Goal: Task Accomplishment & Management: Manage account settings

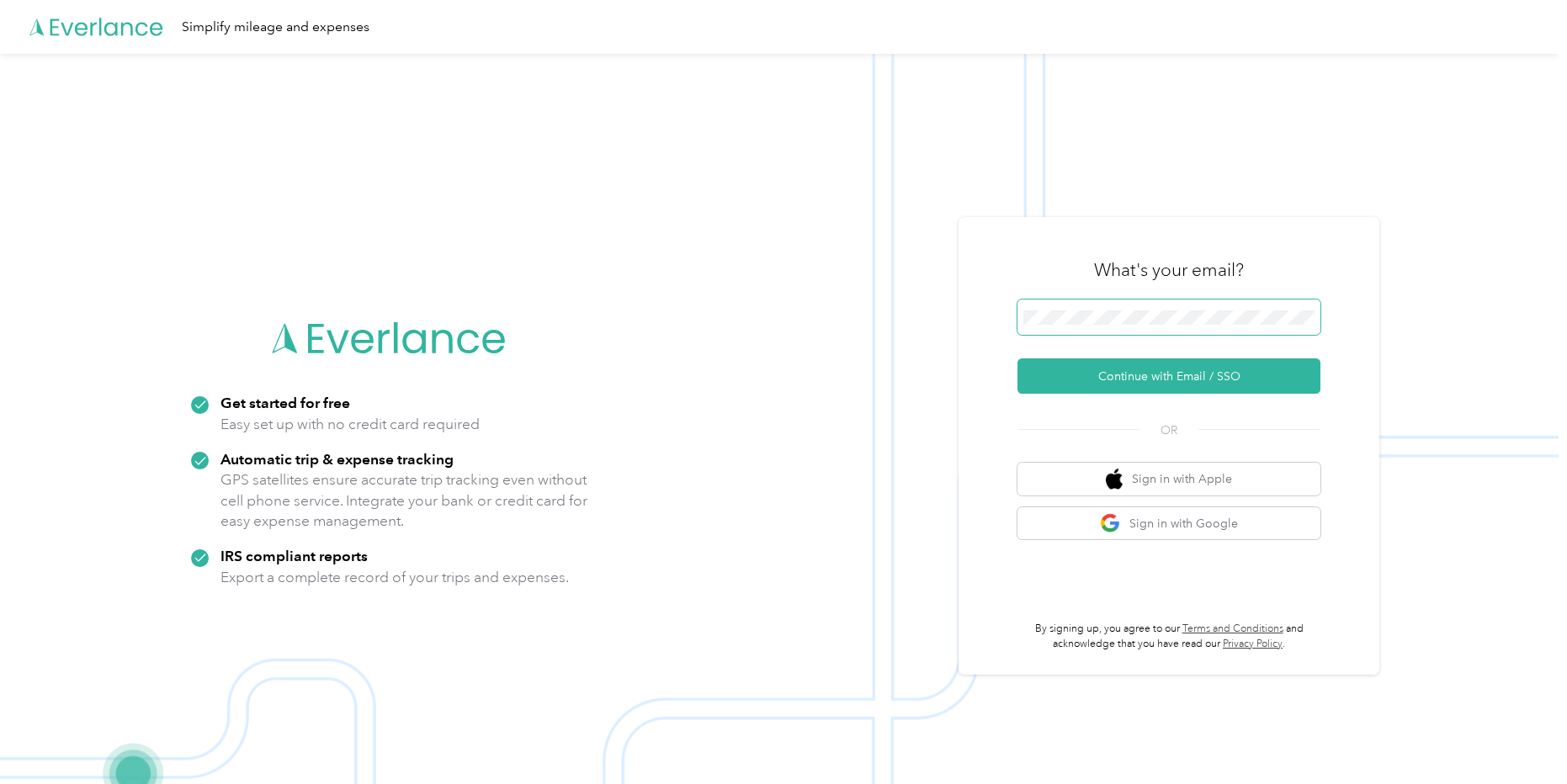
click at [1079, 327] on span at bounding box center [1169, 317] width 303 height 36
click at [1141, 372] on button "Continue with Email / SSO" at bounding box center [1169, 376] width 303 height 36
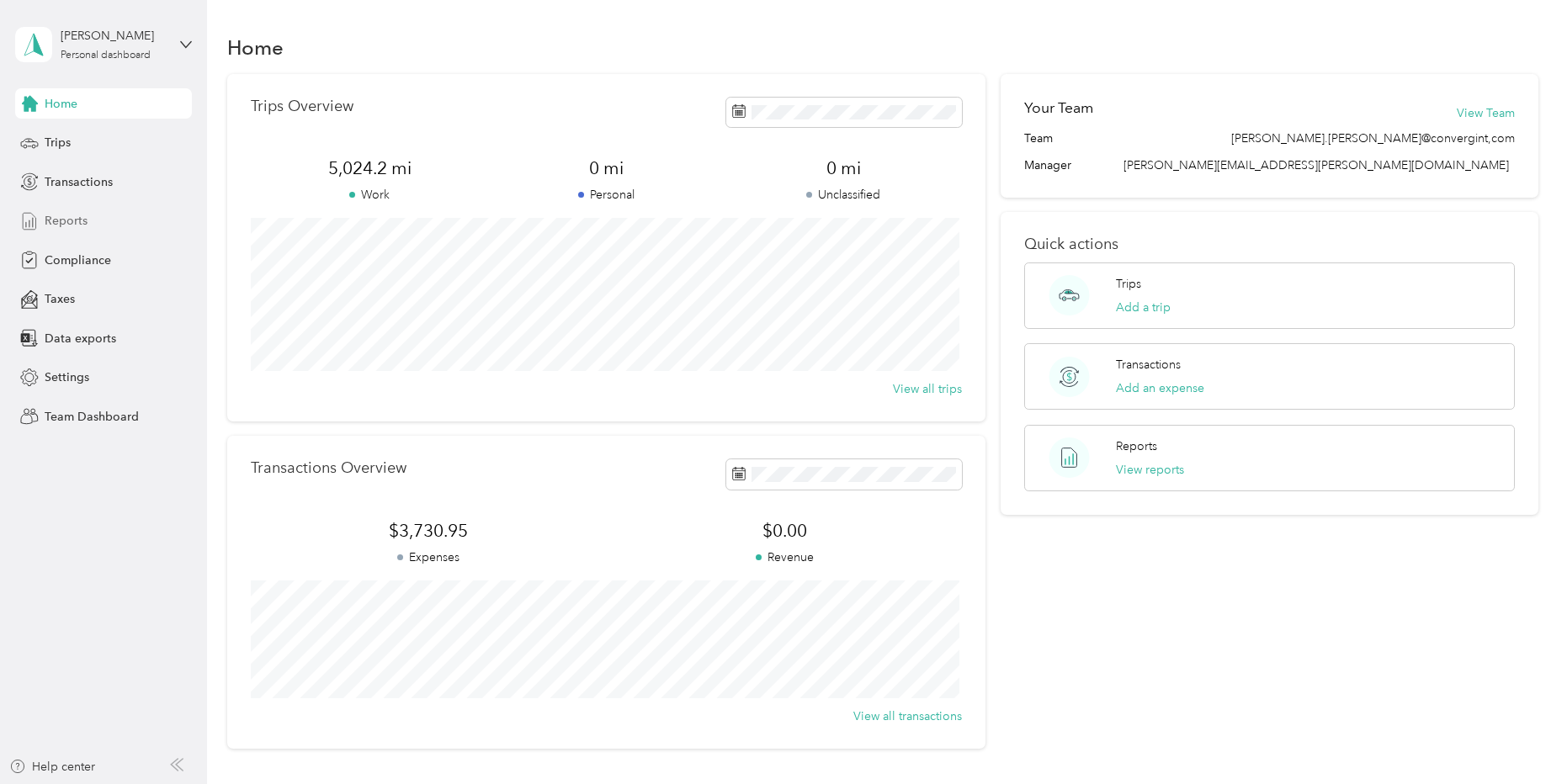
click at [63, 221] on span "Reports" at bounding box center [66, 221] width 43 height 18
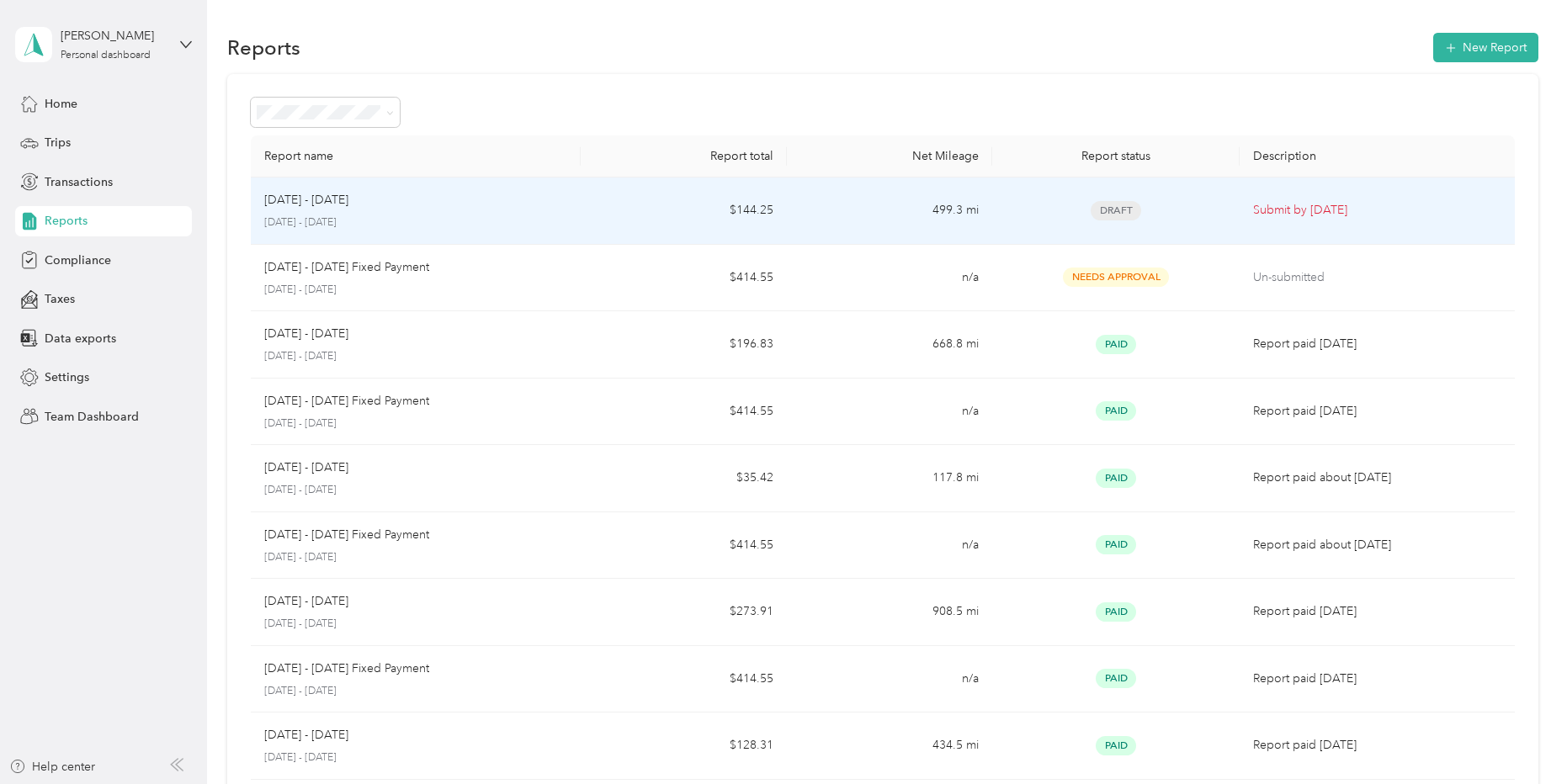
click at [547, 213] on div "Aug 1 - 31, 2025 August 1 - 31, 2025" at bounding box center [415, 210] width 303 height 40
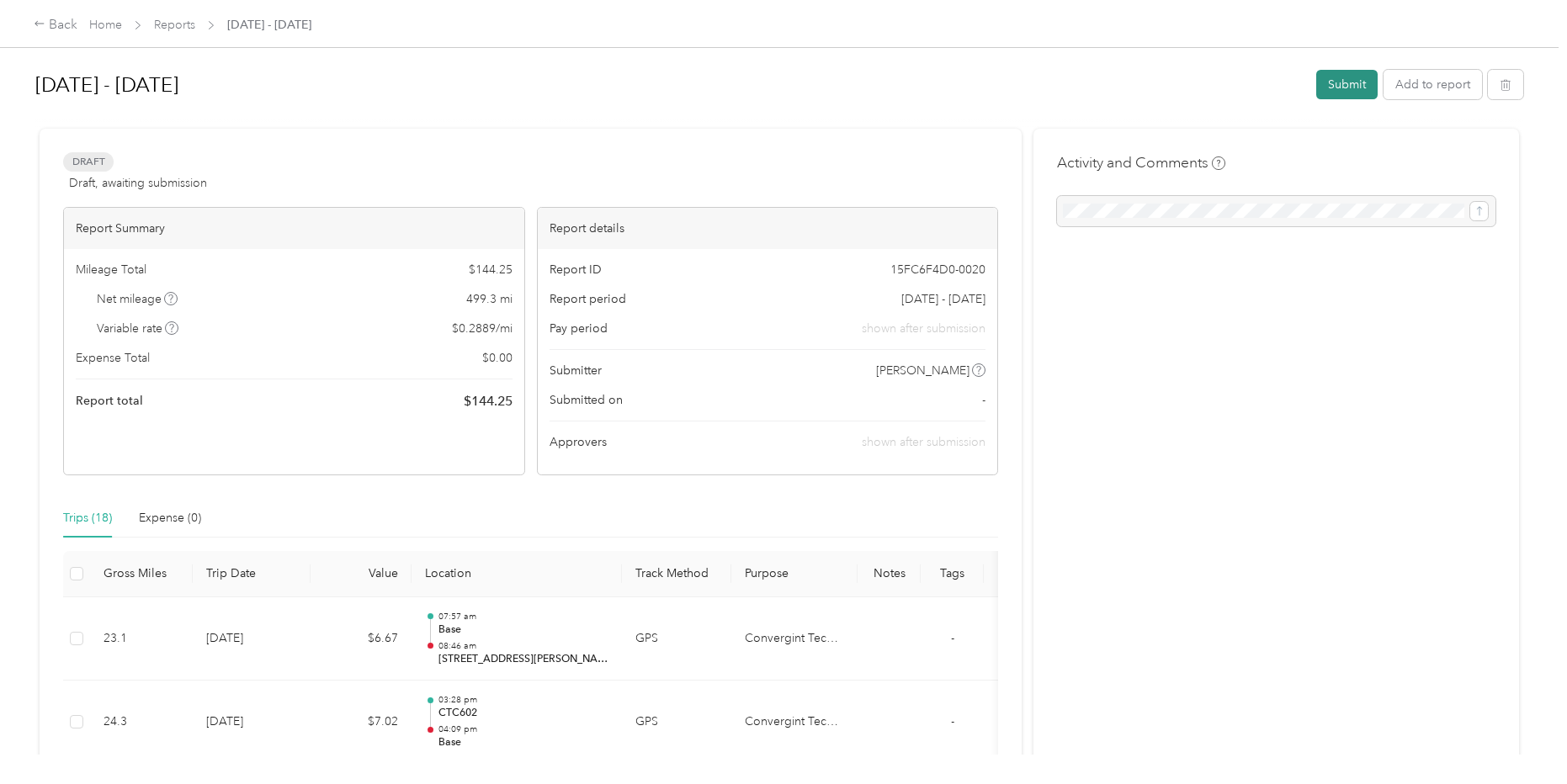
click at [1333, 85] on button "Submit" at bounding box center [1347, 84] width 61 height 30
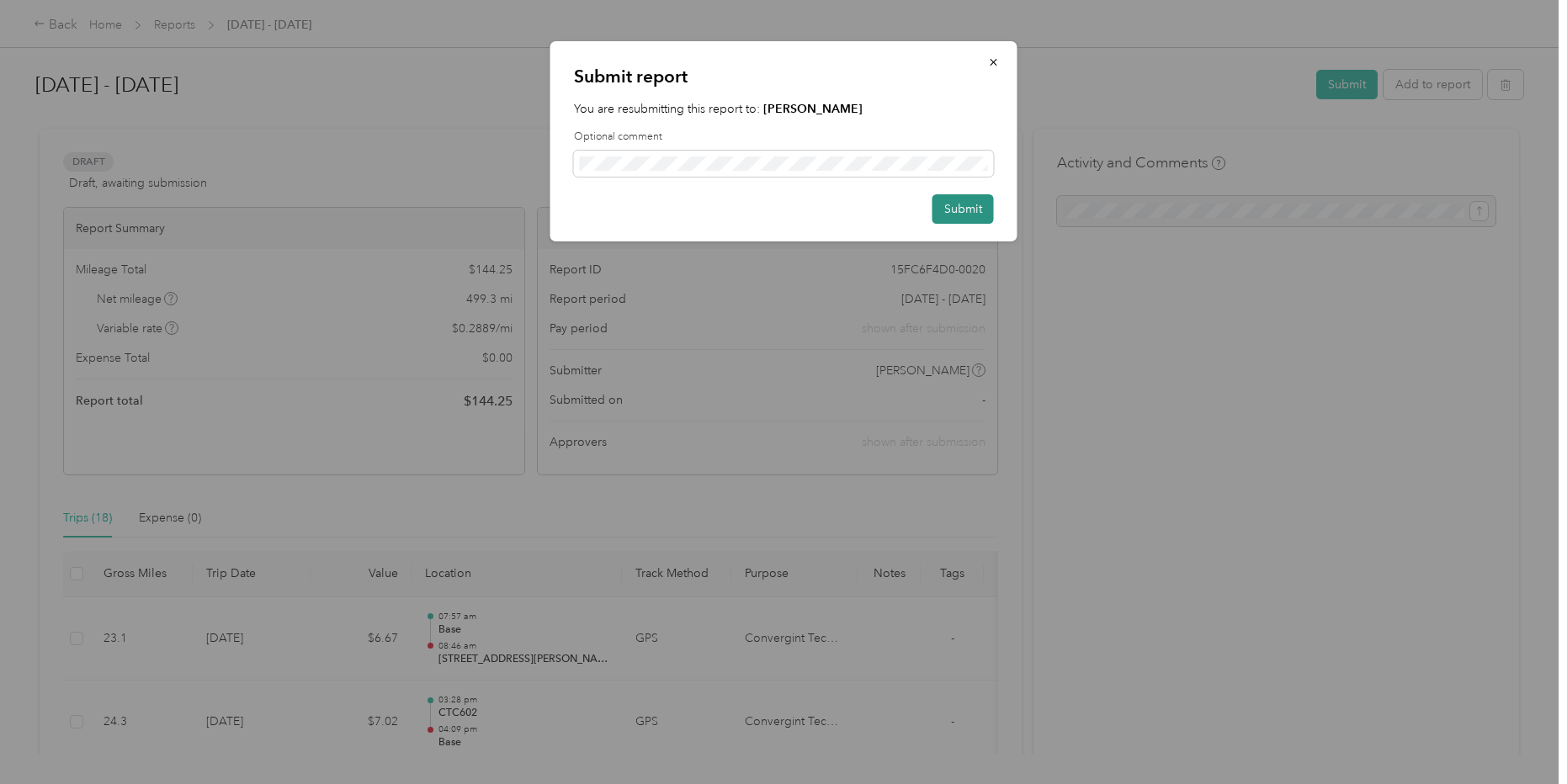
click at [963, 207] on button "Submit" at bounding box center [963, 209] width 61 height 30
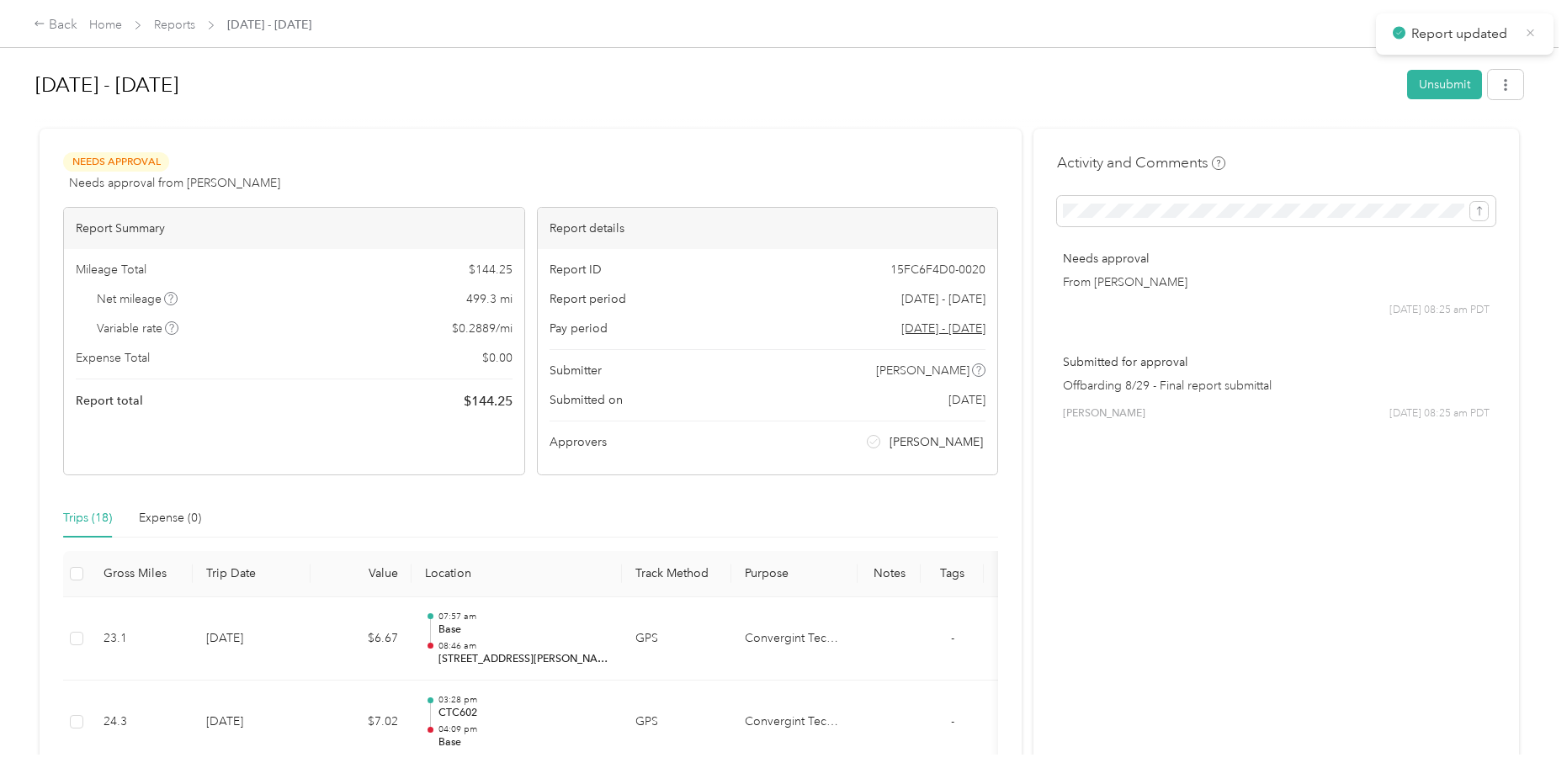
click at [1532, 36] on icon at bounding box center [1530, 33] width 13 height 15
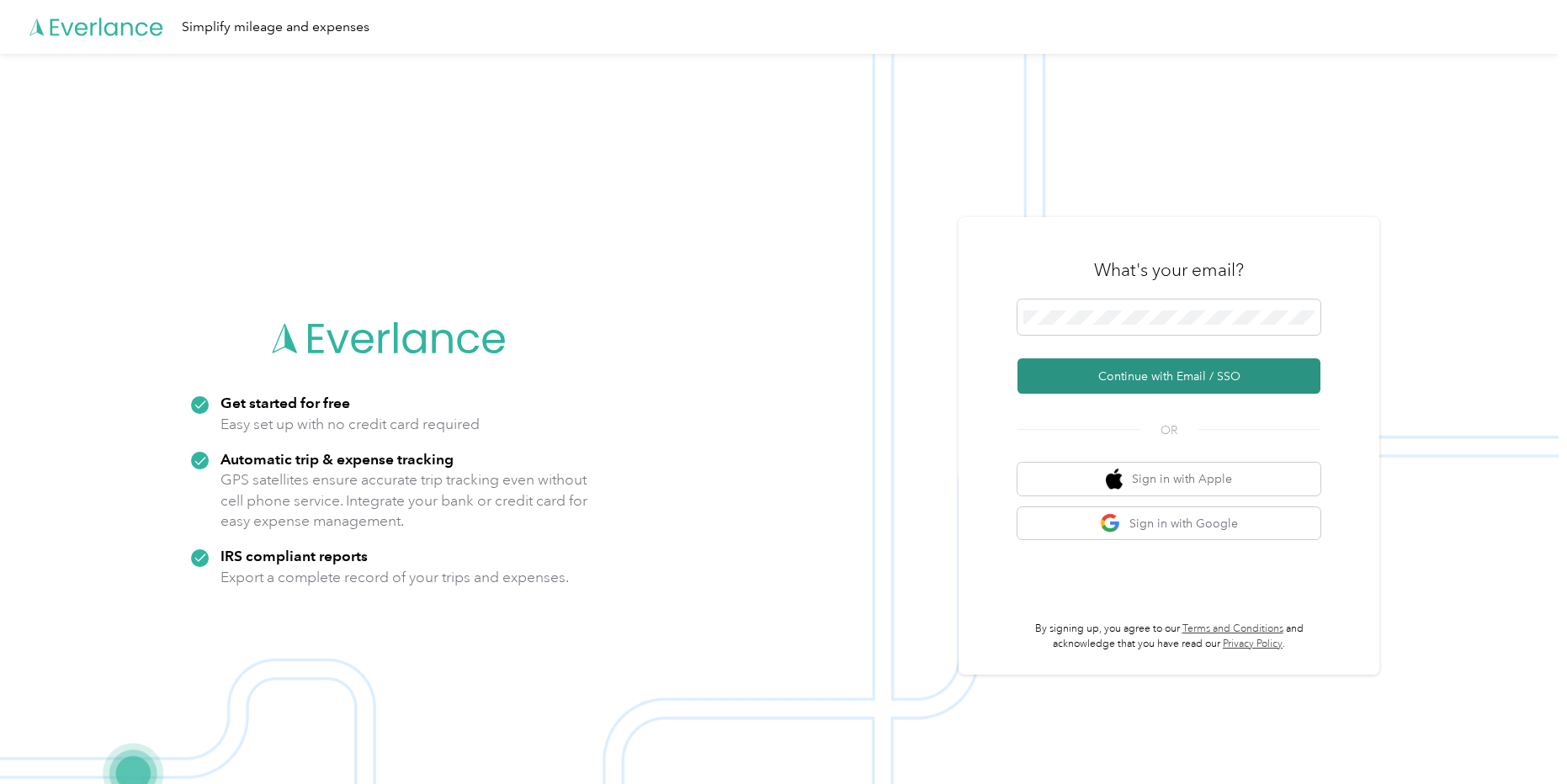
click at [1121, 371] on button "Continue with Email / SSO" at bounding box center [1169, 376] width 303 height 36
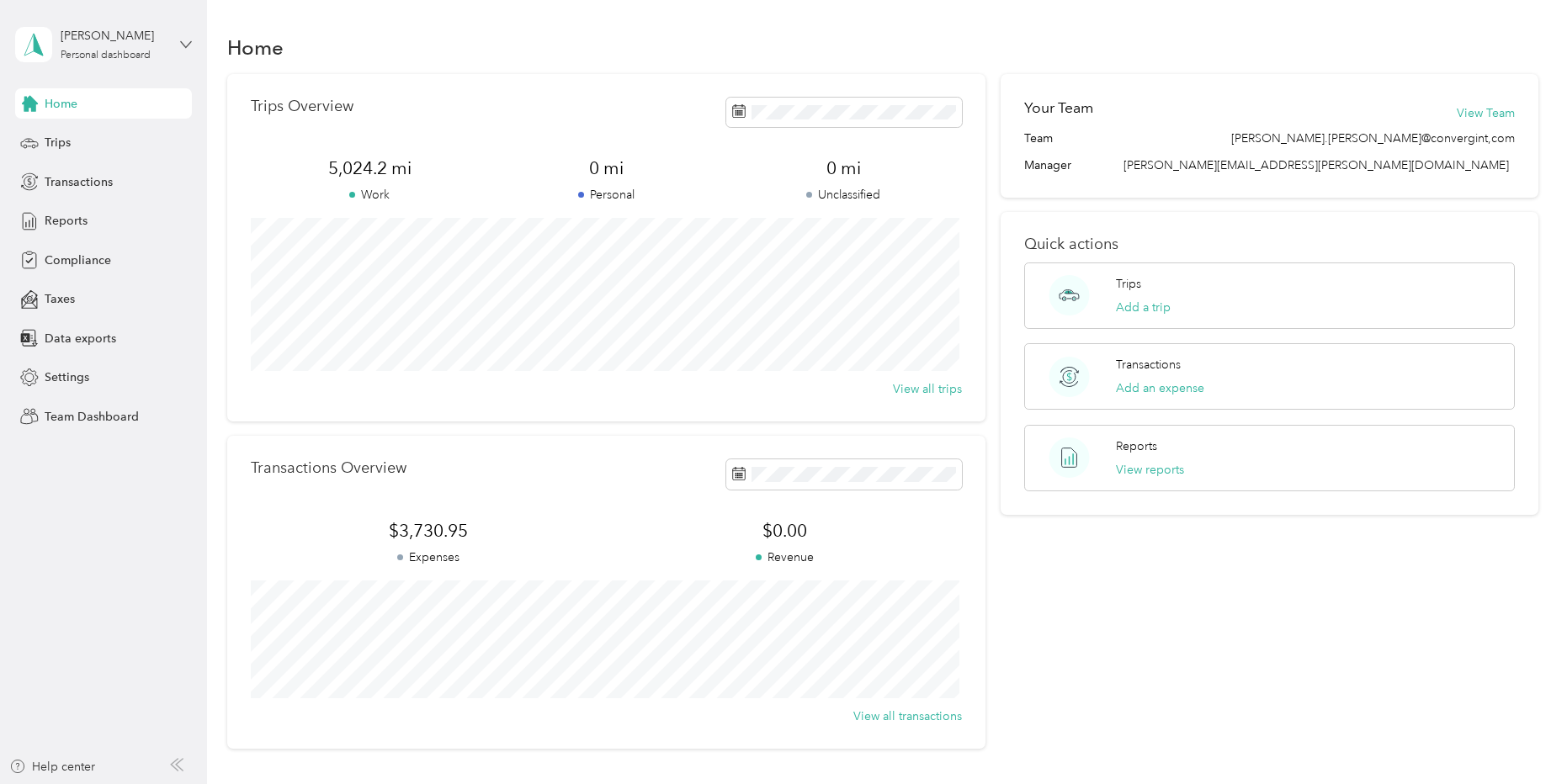
click at [183, 42] on icon at bounding box center [186, 45] width 12 height 12
click at [104, 134] on div "Team dashboard" at bounding box center [75, 138] width 90 height 18
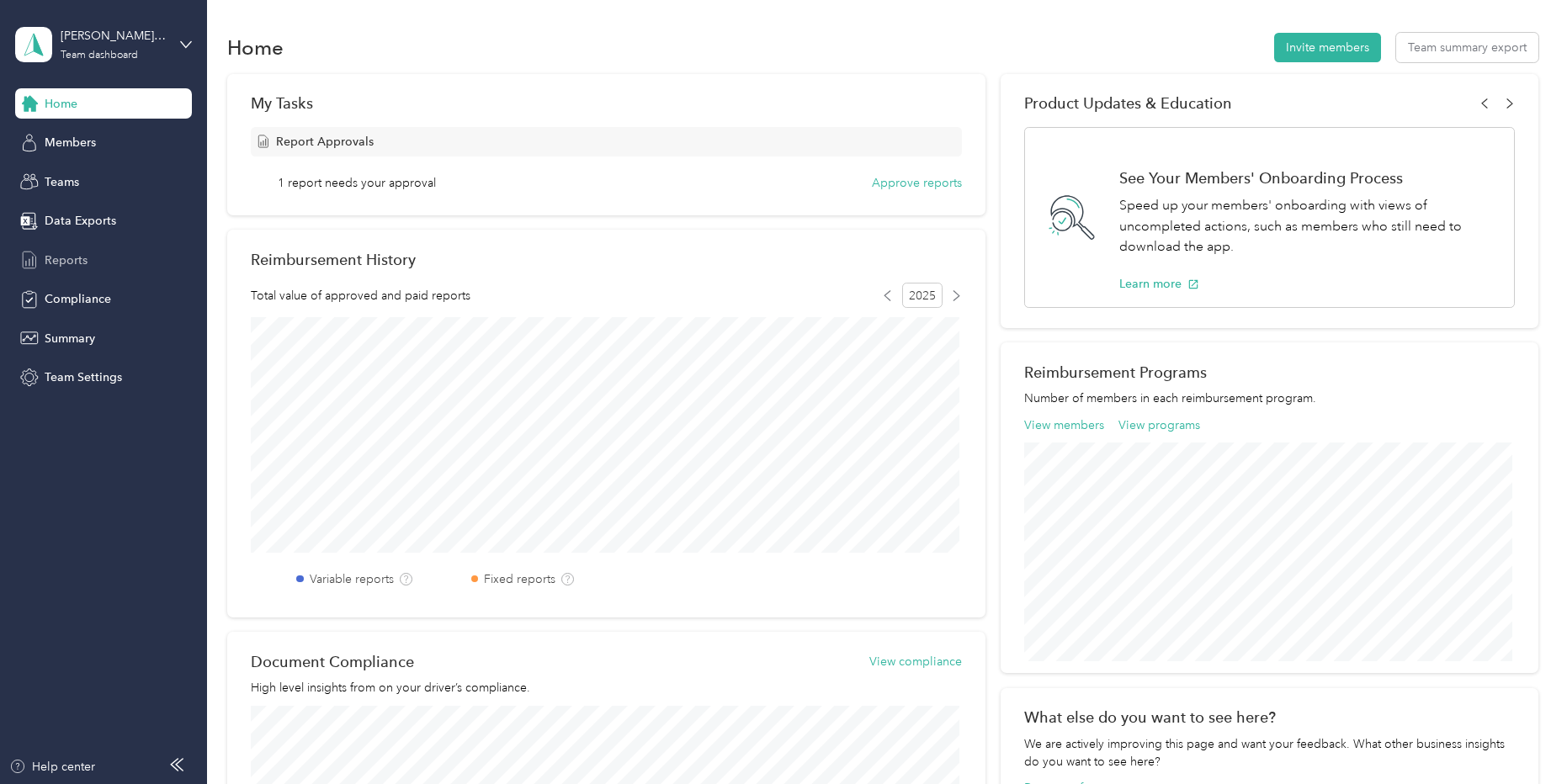
click at [69, 260] on span "Reports" at bounding box center [66, 260] width 43 height 18
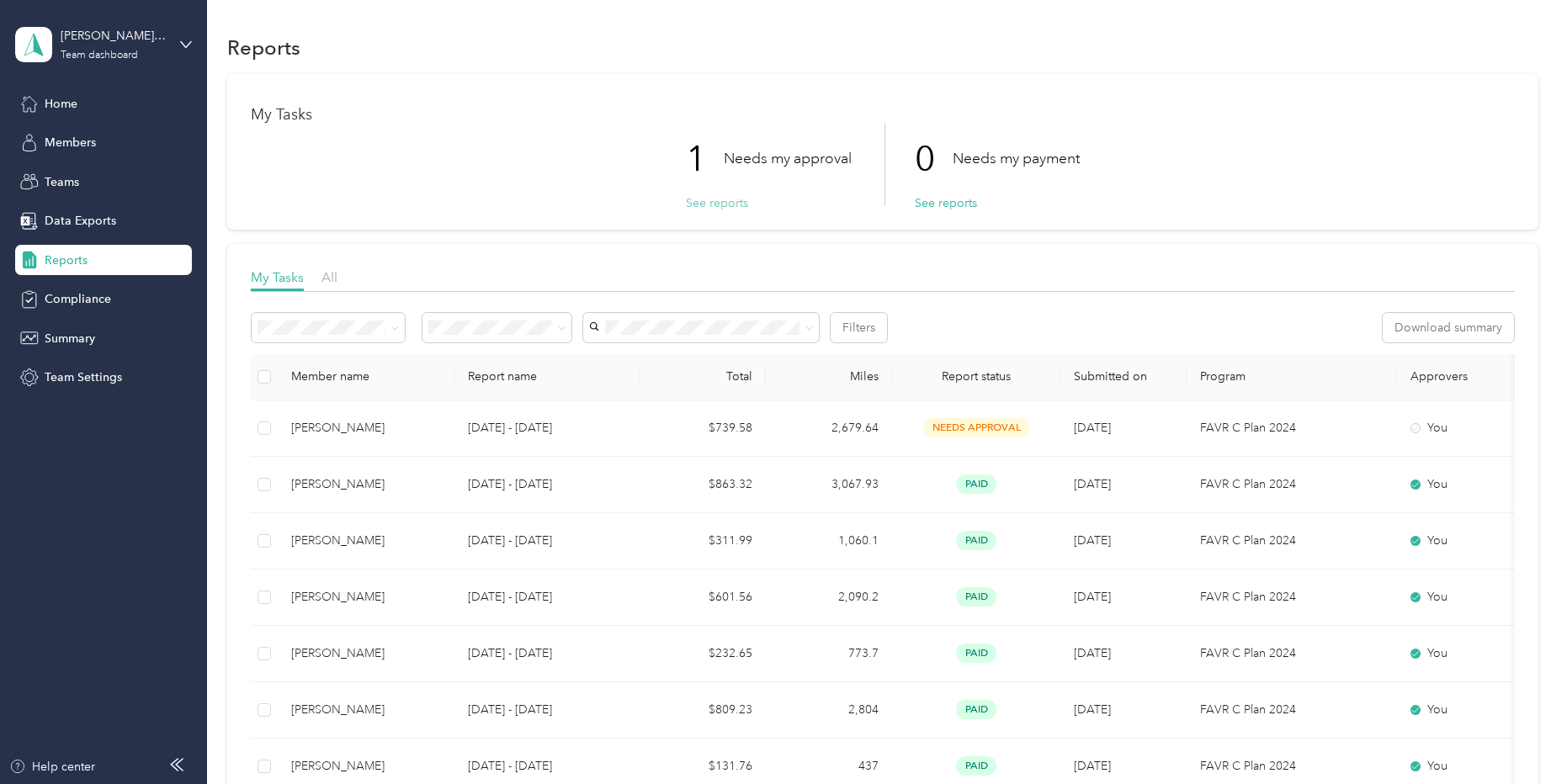
click at [708, 204] on button "See reports" at bounding box center [716, 203] width 62 height 18
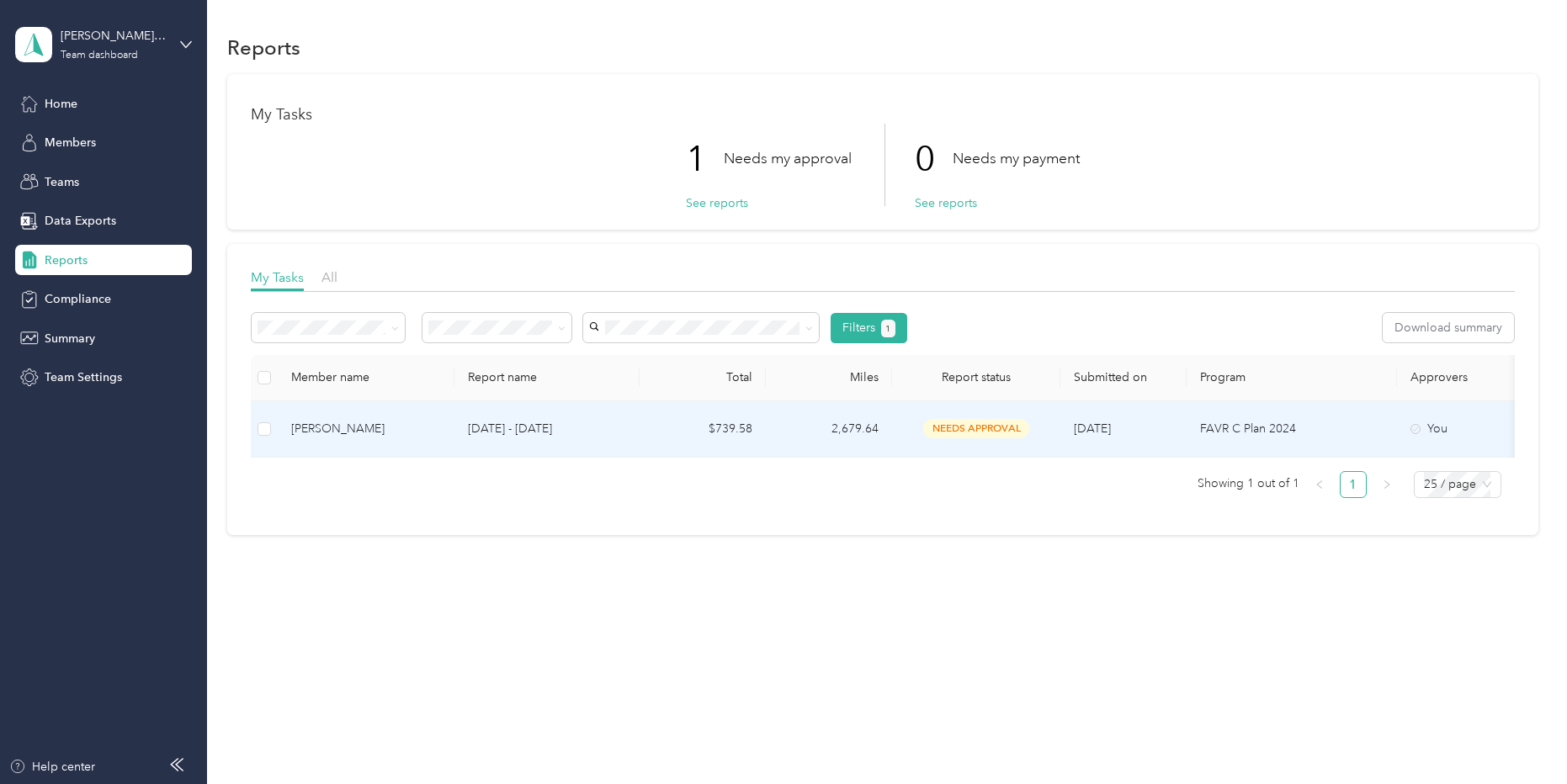
click at [604, 437] on p "Aug 1 - 31, 2025" at bounding box center [547, 429] width 158 height 19
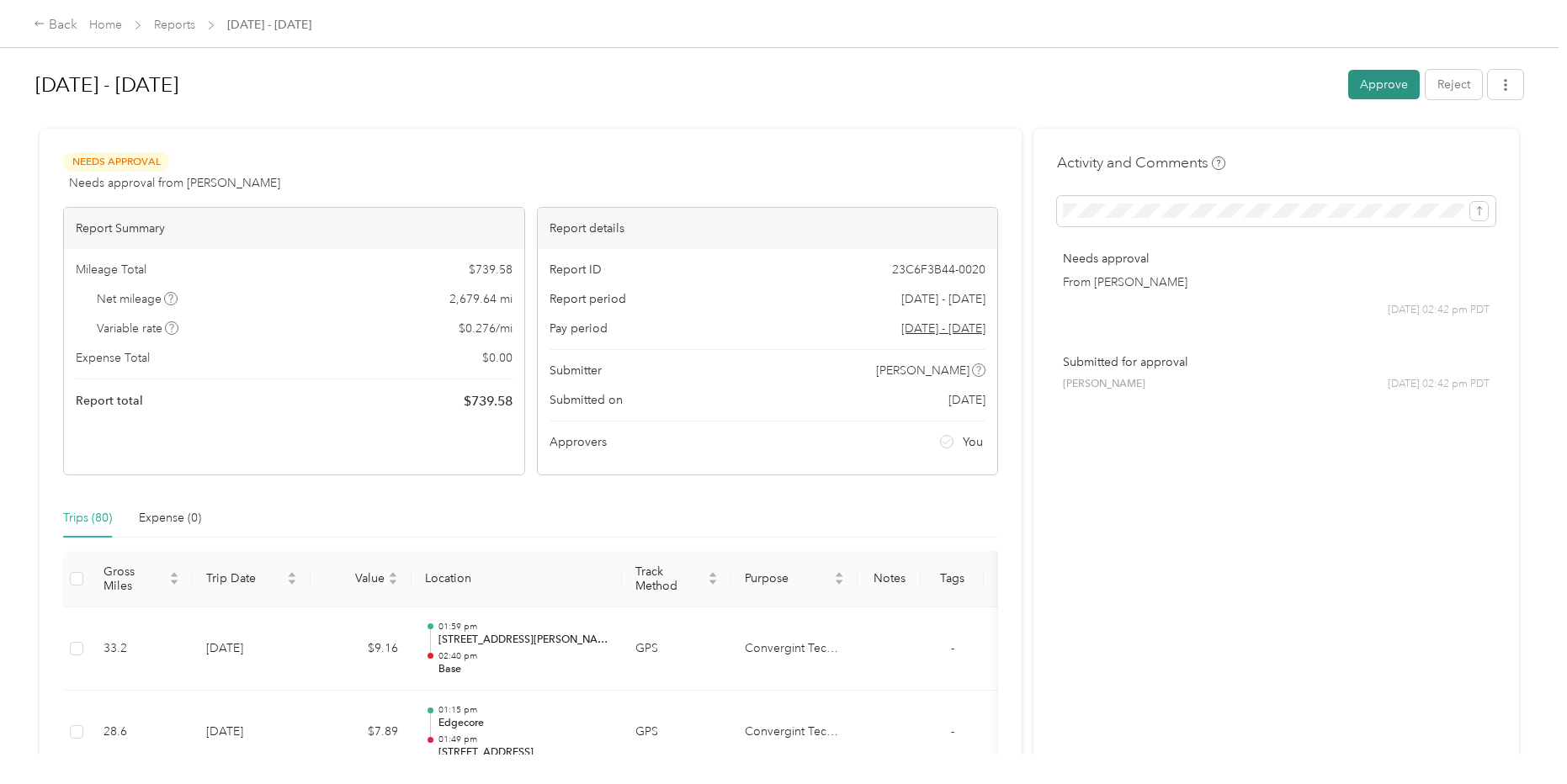
click at [1381, 83] on button "Approve" at bounding box center [1384, 84] width 71 height 30
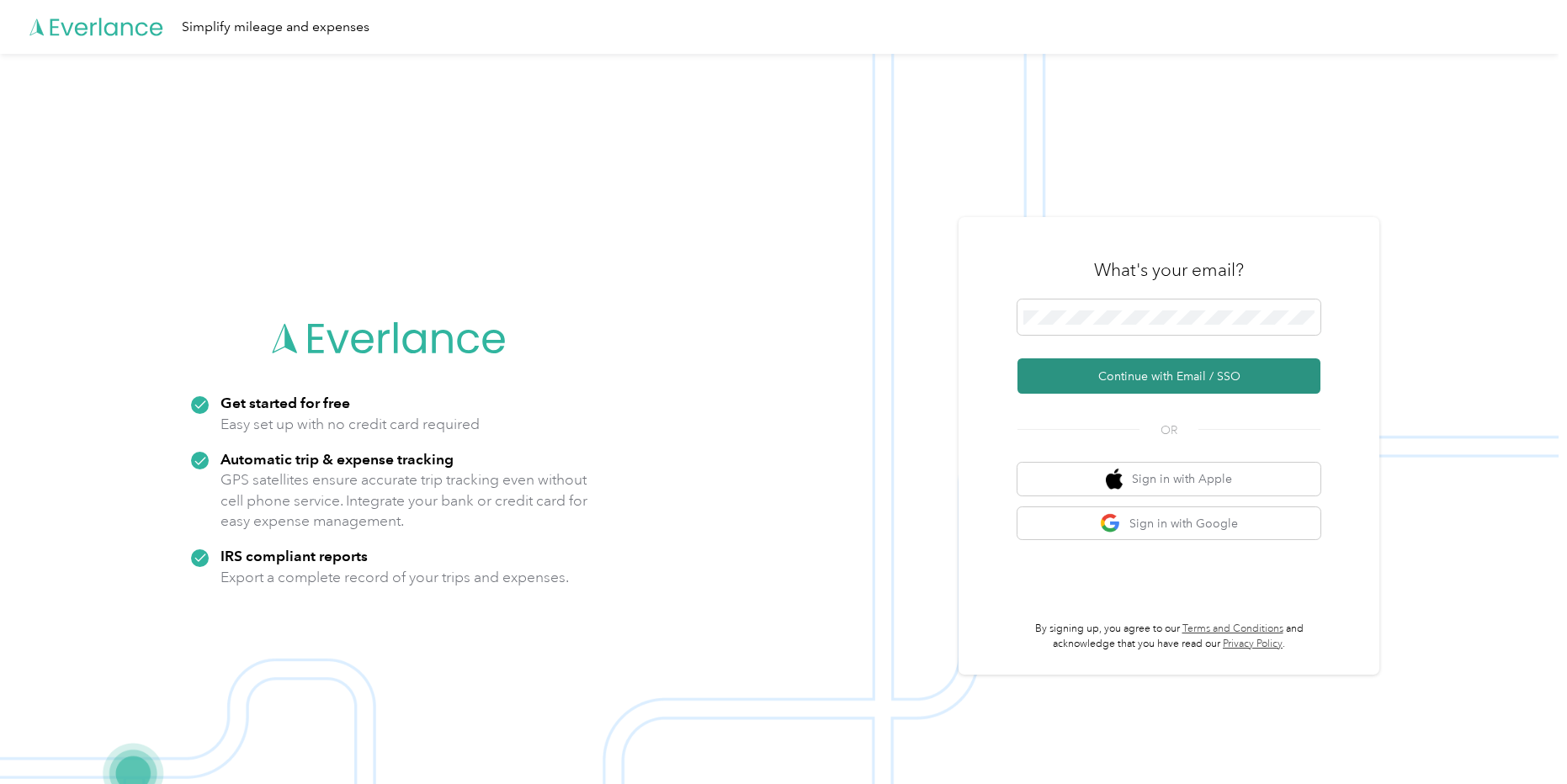
click at [1088, 377] on button "Continue with Email / SSO" at bounding box center [1169, 376] width 303 height 36
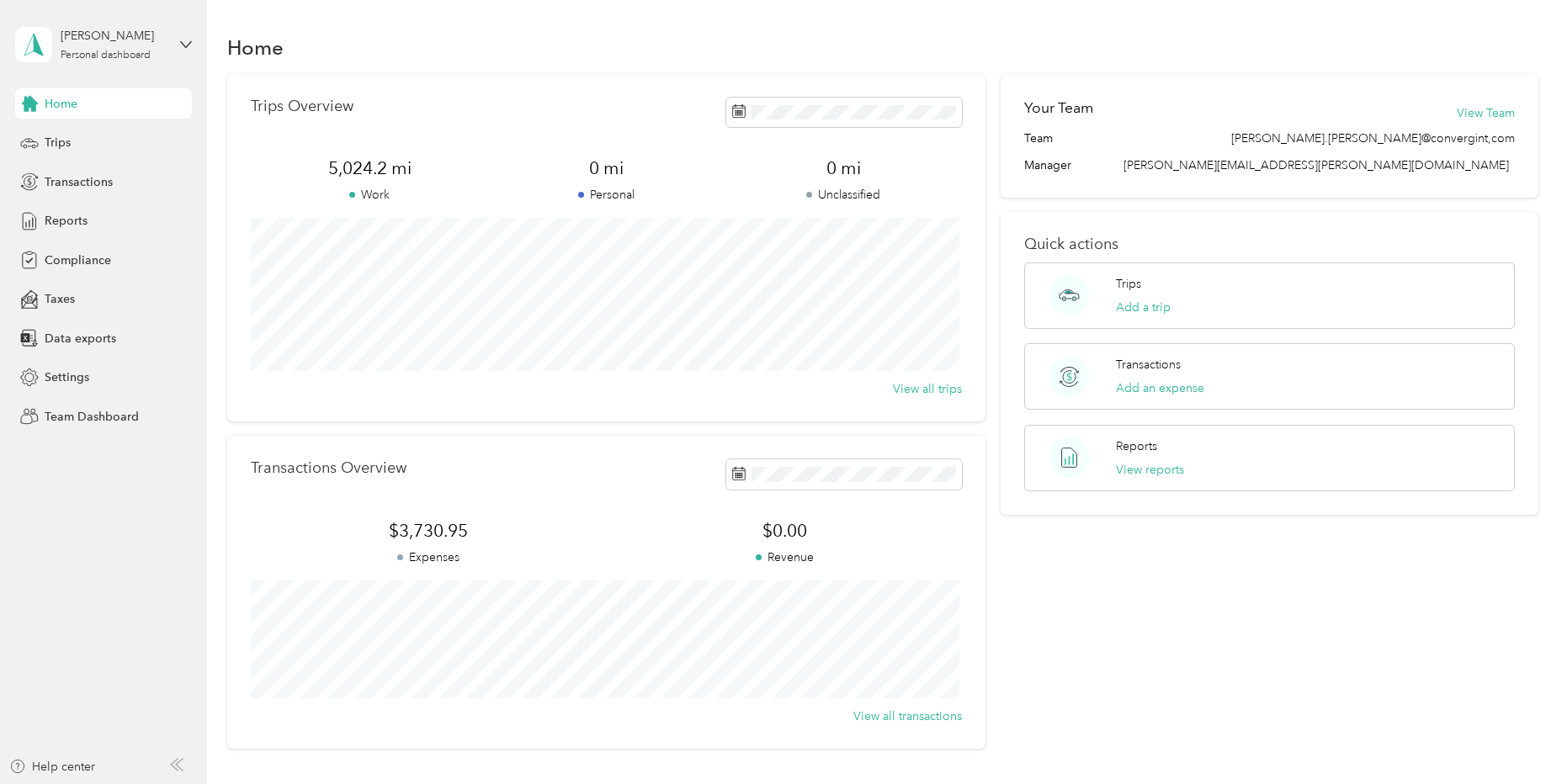
click at [65, 107] on span "Home" at bounding box center [61, 104] width 33 height 18
